Goal: Transaction & Acquisition: Purchase product/service

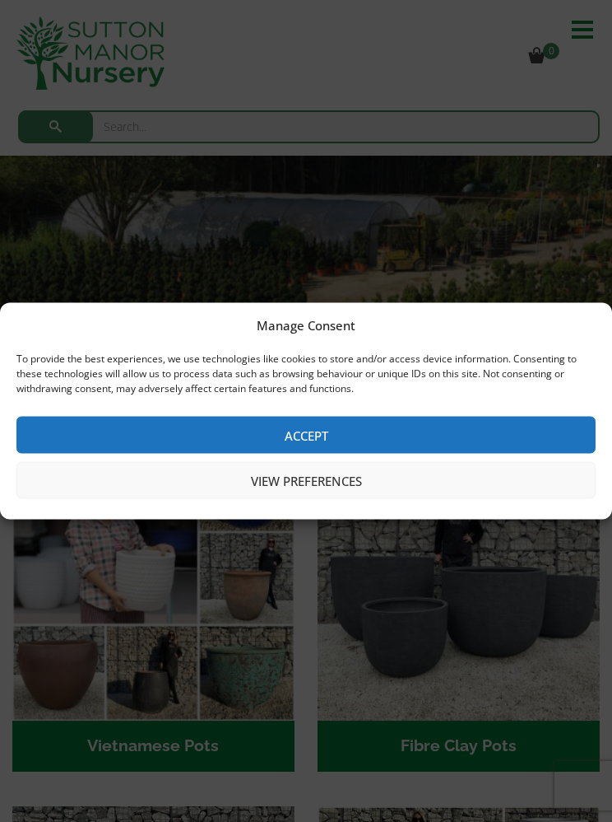
click at [374, 433] on button "Accept" at bounding box center [306, 435] width 580 height 37
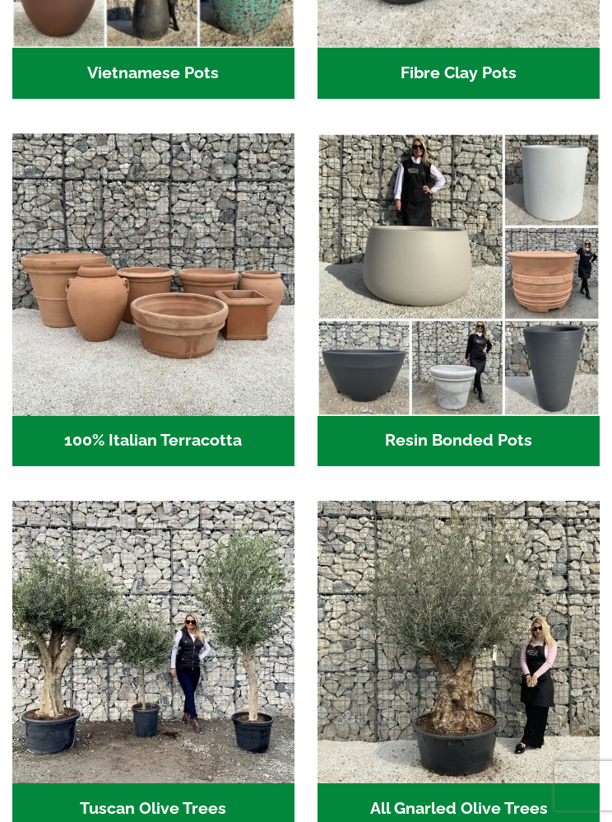
scroll to position [672, 0]
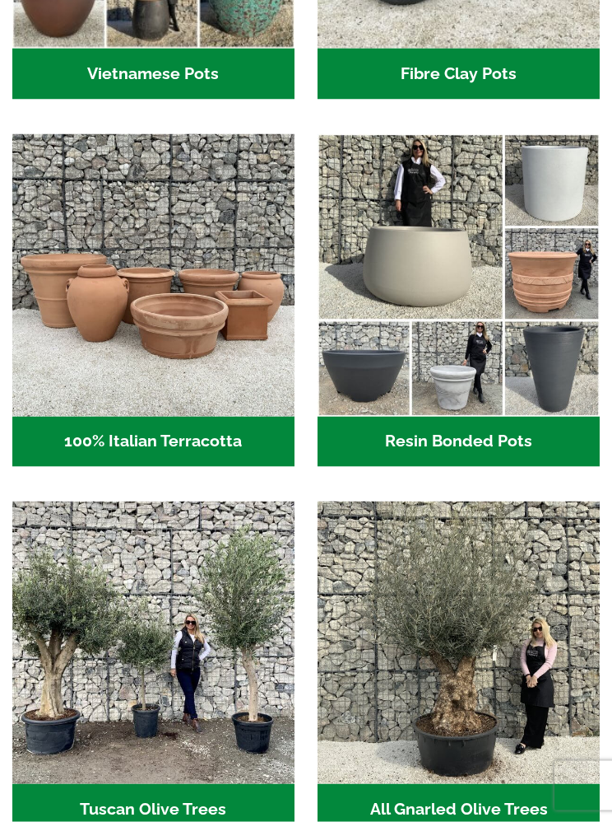
click at [491, 439] on h2 "Resin Bonded Pots (212)" at bounding box center [459, 442] width 282 height 51
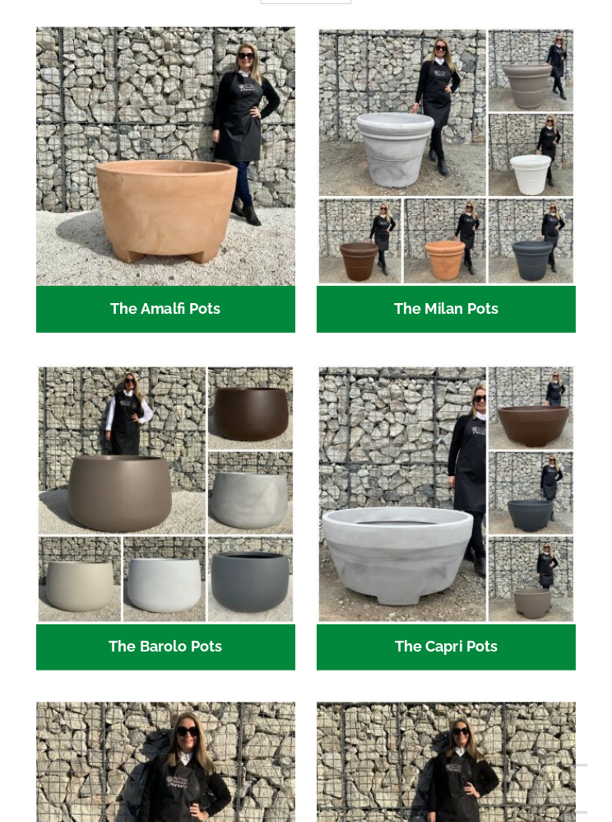
scroll to position [431, 0]
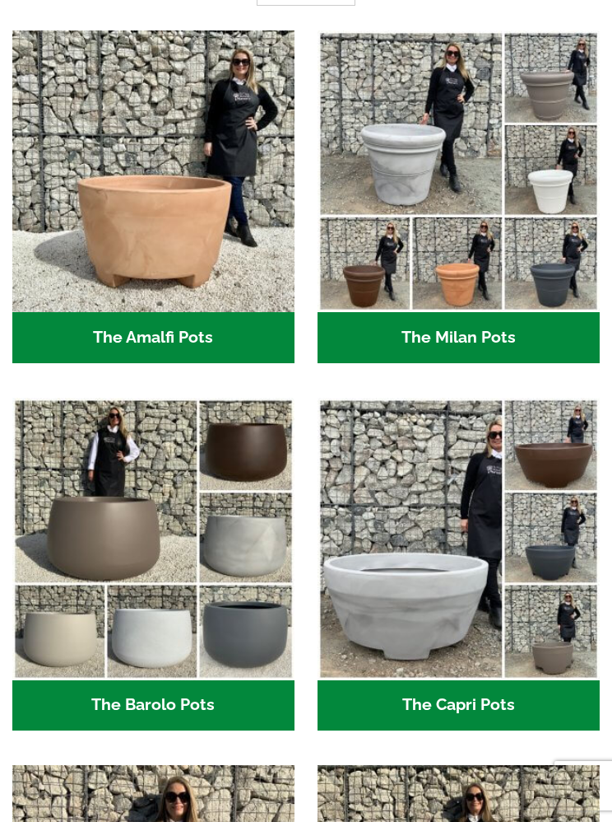
click at [195, 704] on h2 "The Barolo Pots (36)" at bounding box center [153, 705] width 282 height 51
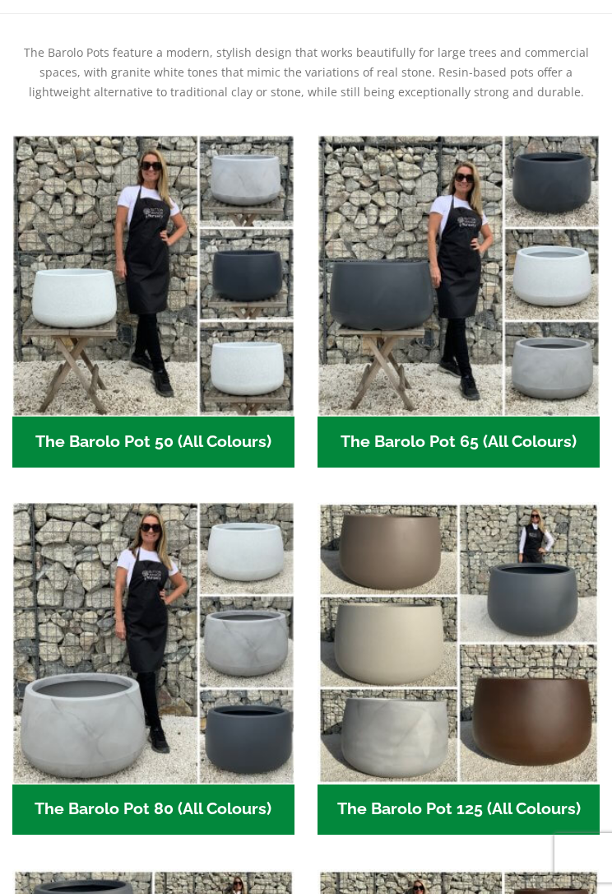
scroll to position [306, 0]
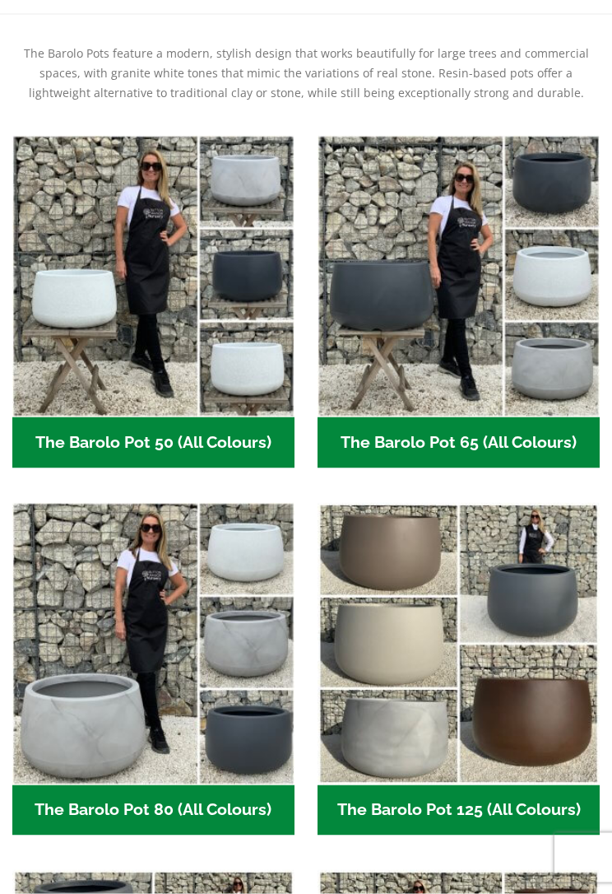
click at [231, 445] on h2 "The Barolo Pot 50 (All Colours) (6)" at bounding box center [153, 442] width 282 height 51
